Goal: Find specific page/section: Find specific page/section

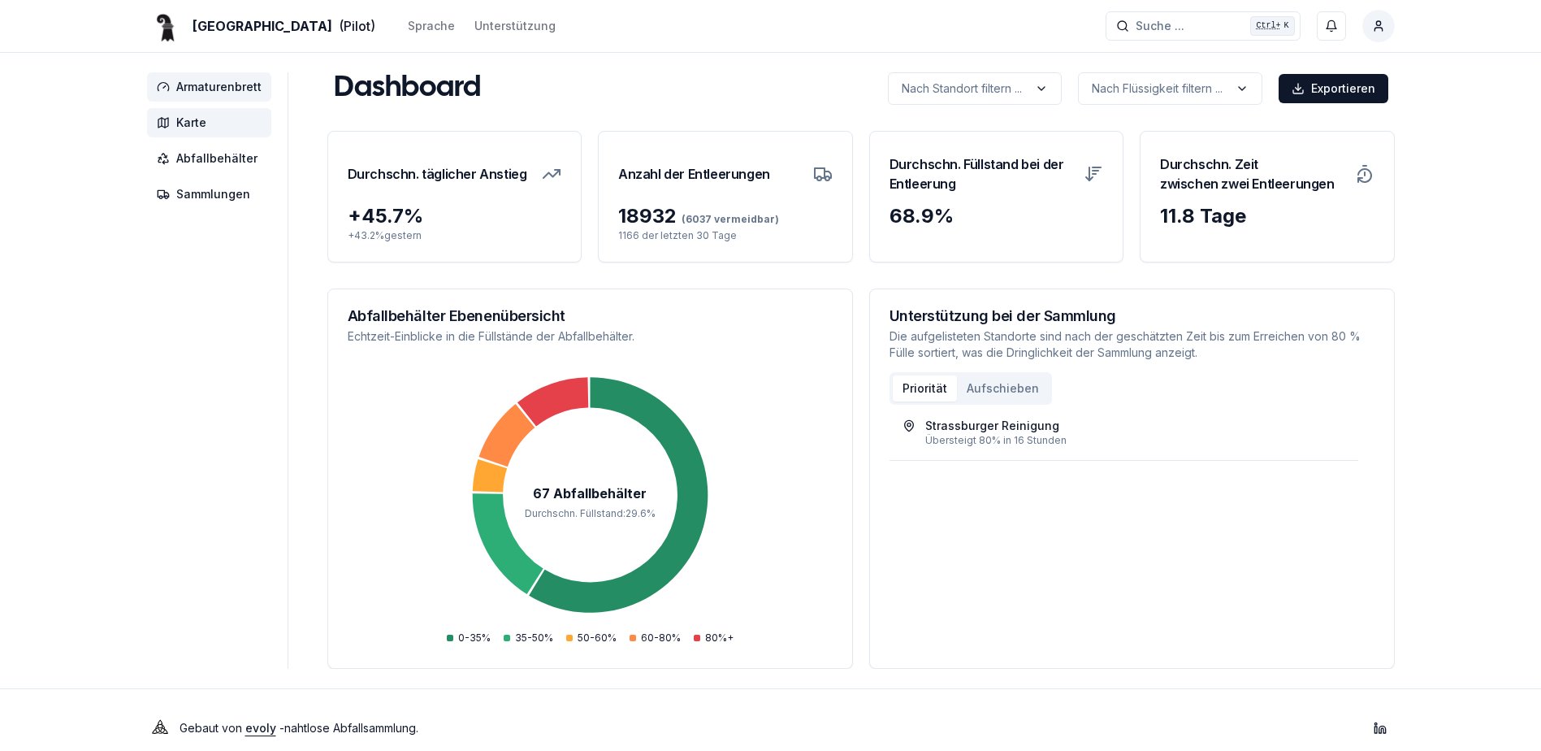
click at [206, 129] on span "Karte" at bounding box center [209, 122] width 124 height 29
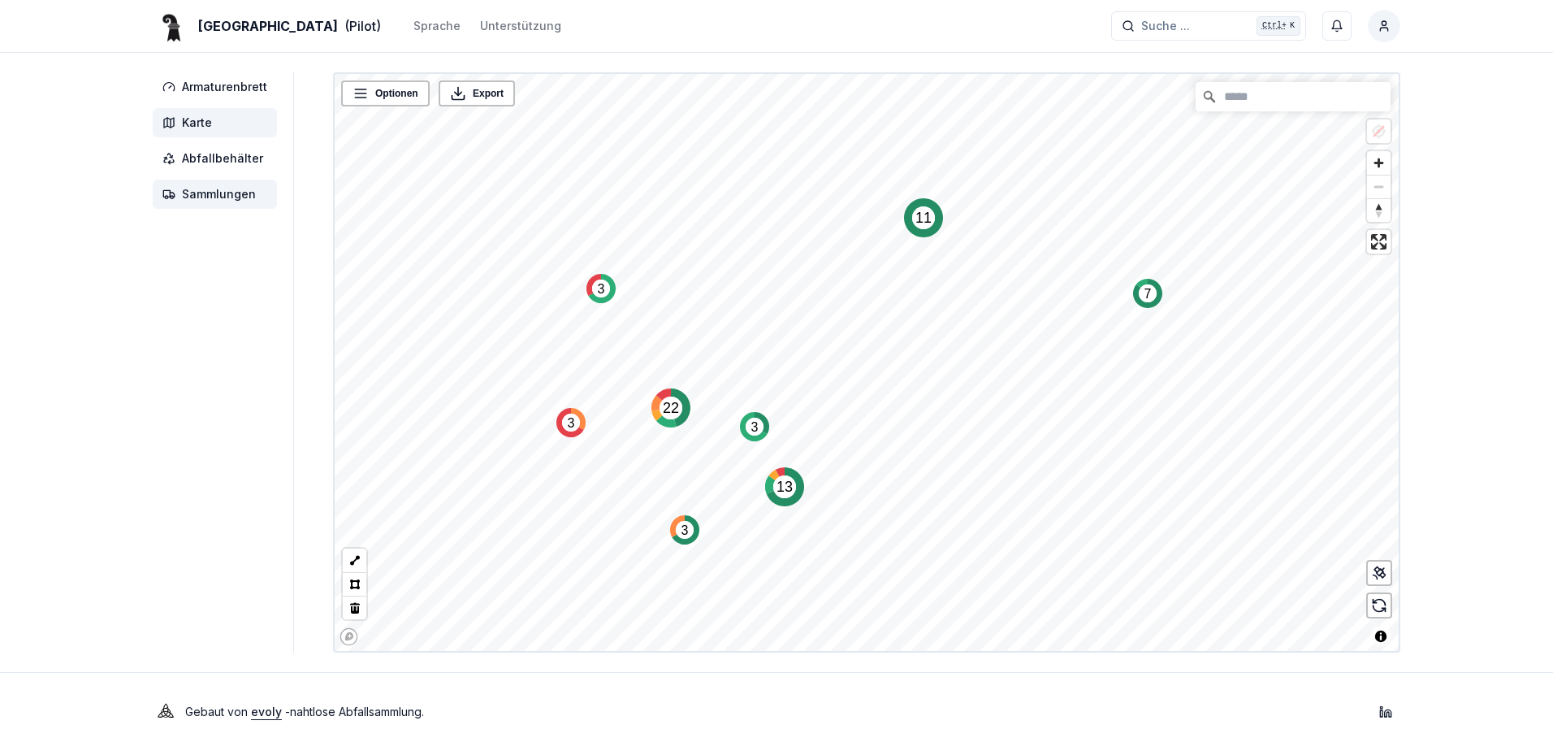
click at [197, 200] on span "Sammlungen" at bounding box center [219, 194] width 74 height 16
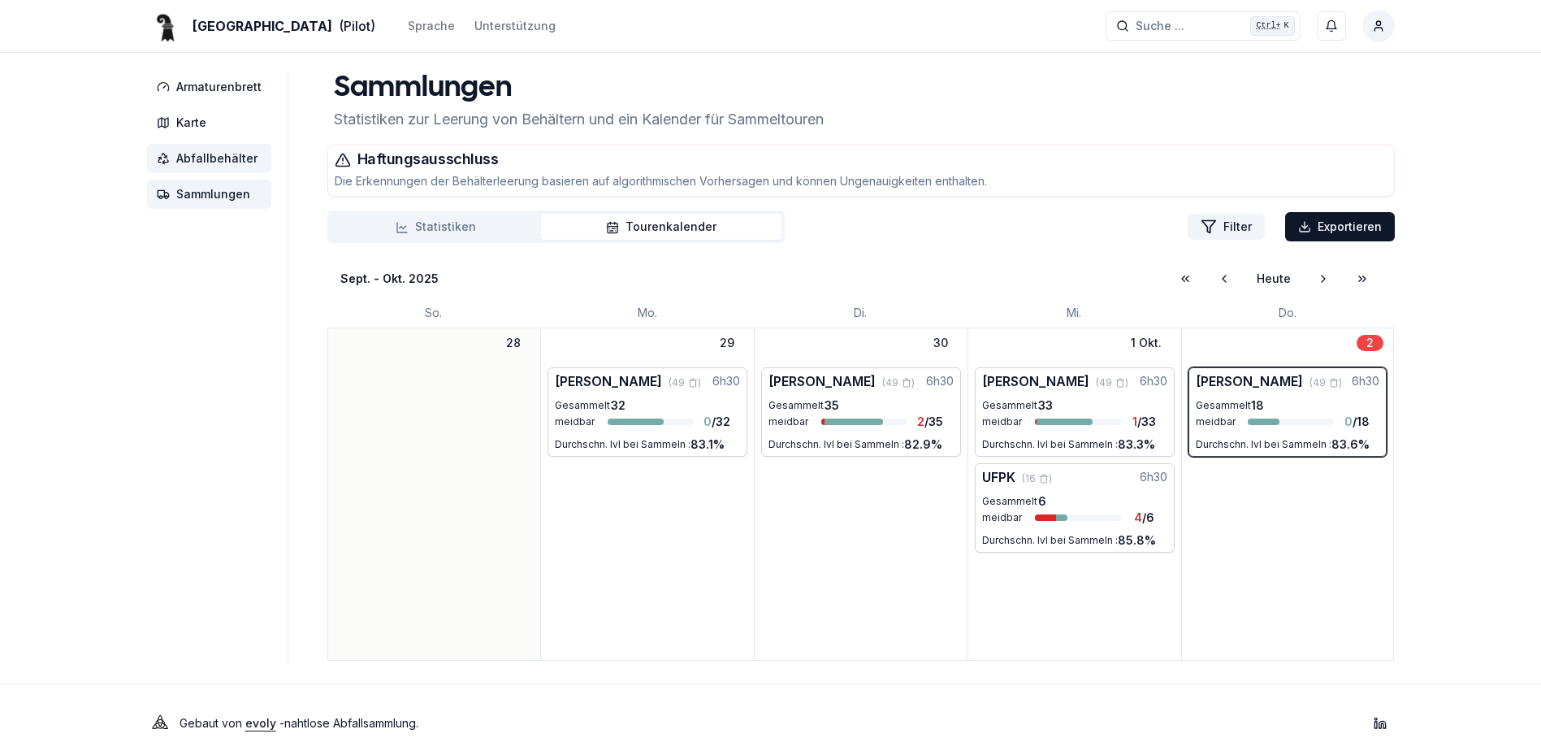
click at [232, 166] on span "Abfallbehälter" at bounding box center [216, 158] width 81 height 16
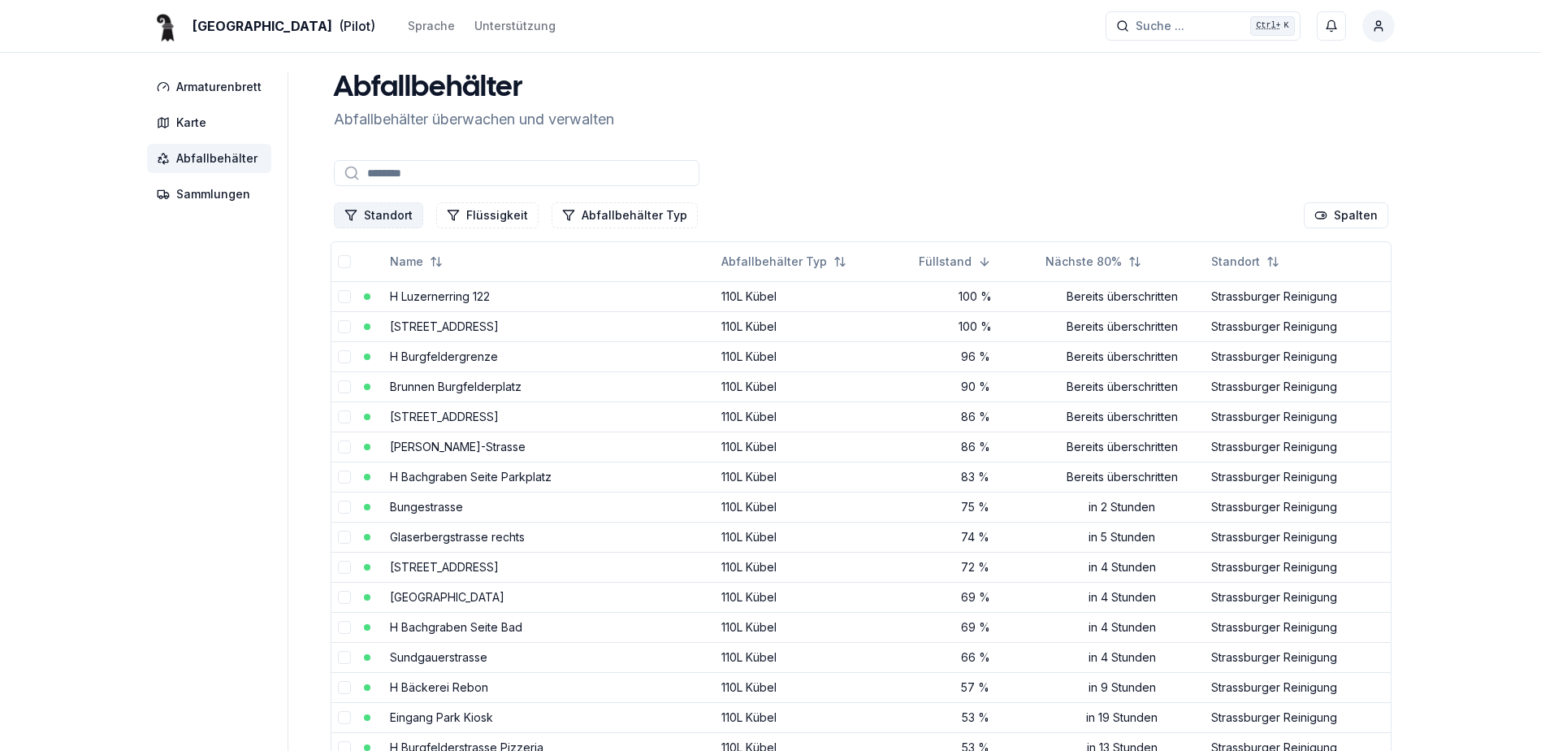
click at [390, 217] on button "Standort" at bounding box center [378, 215] width 89 height 26
click at [396, 374] on div "Strassburger Reinigung" at bounding box center [414, 363] width 158 height 26
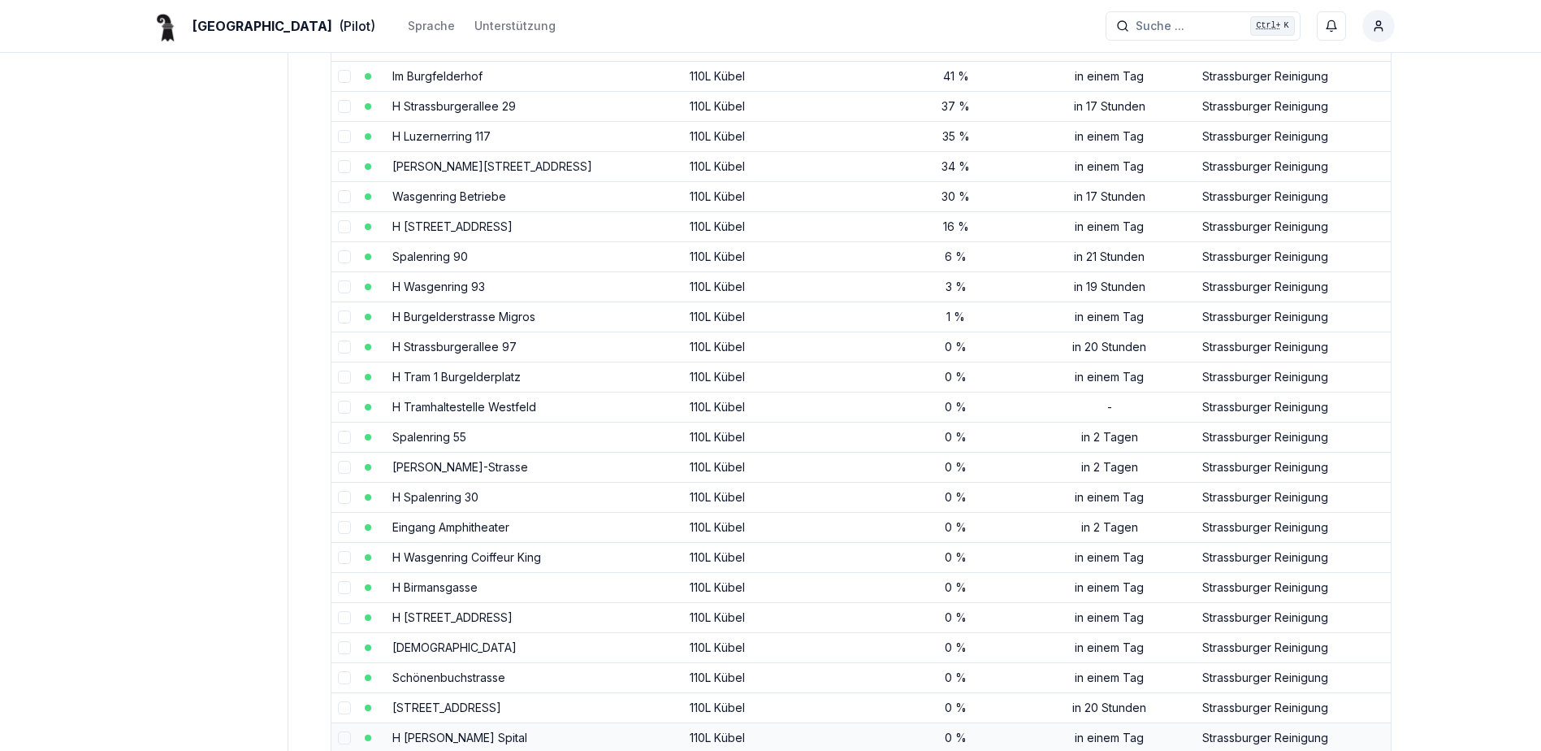
scroll to position [871, 0]
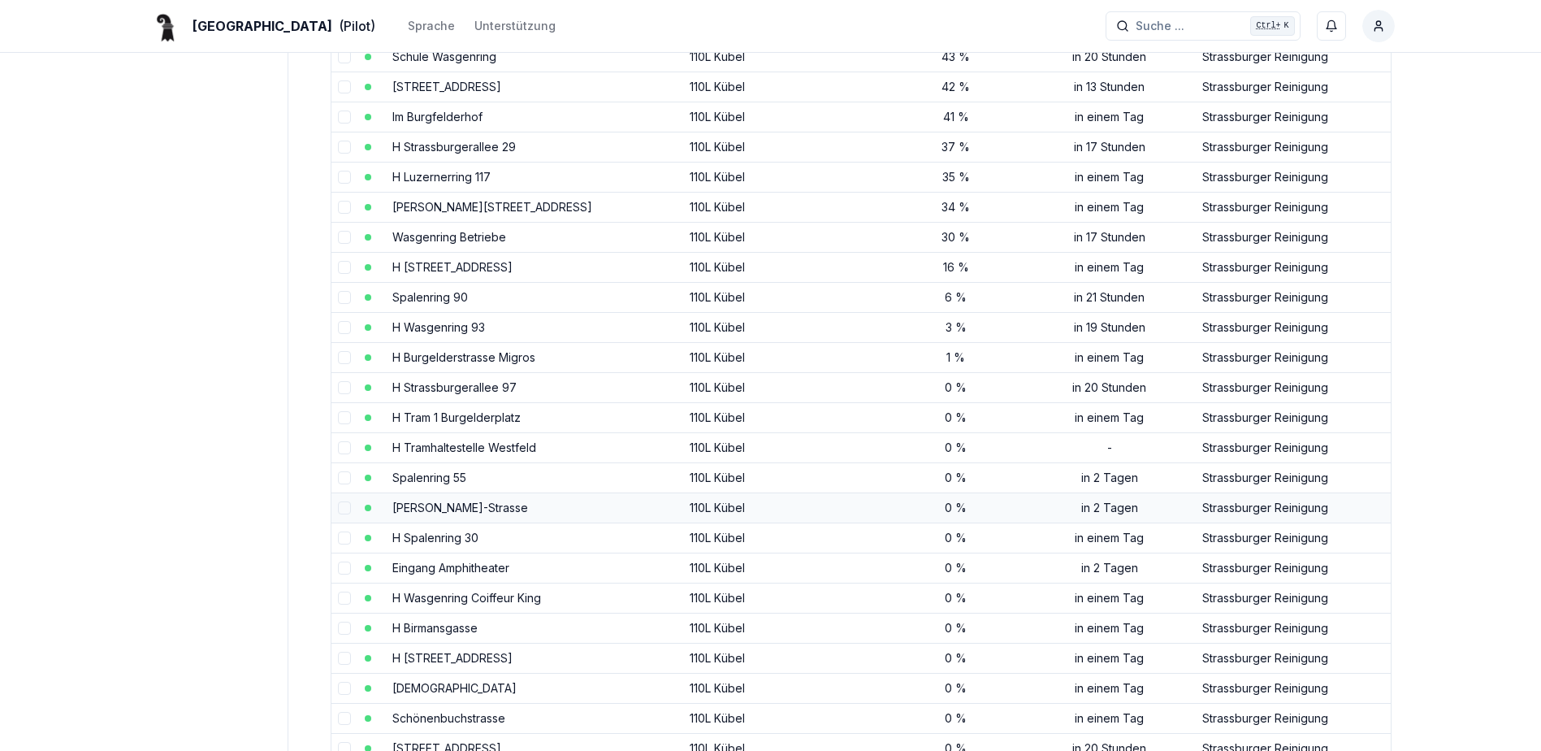
click at [462, 509] on link "Theodor Herzl-Strasse" at bounding box center [460, 507] width 136 height 14
